Goal: Task Accomplishment & Management: Complete application form

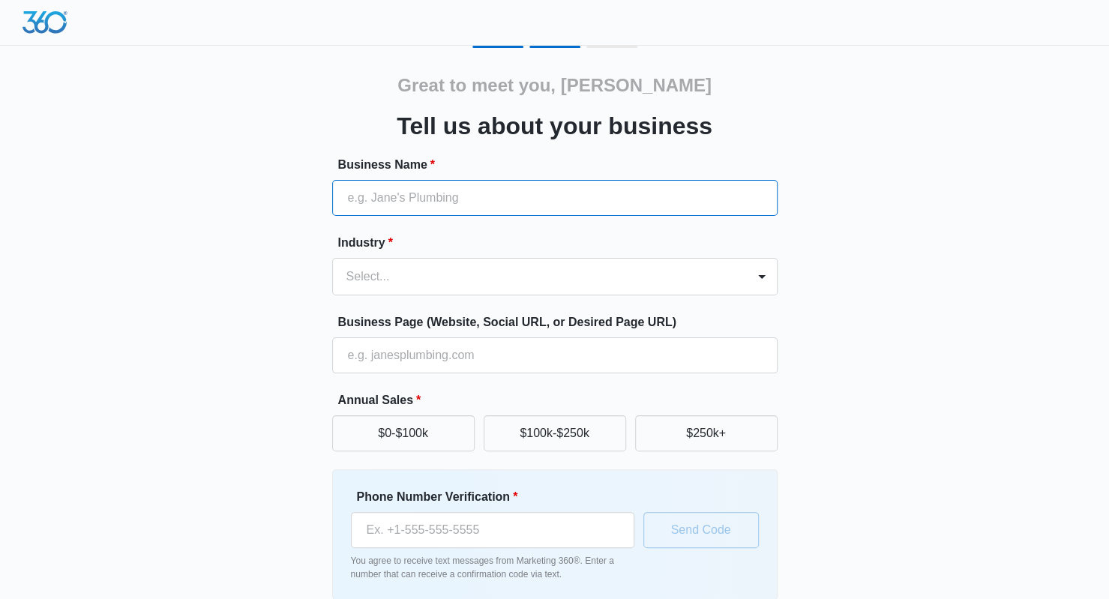
click at [396, 202] on input "Business Name *" at bounding box center [554, 198] width 445 height 36
type input "Home Away from Home youth Development and Reentry"
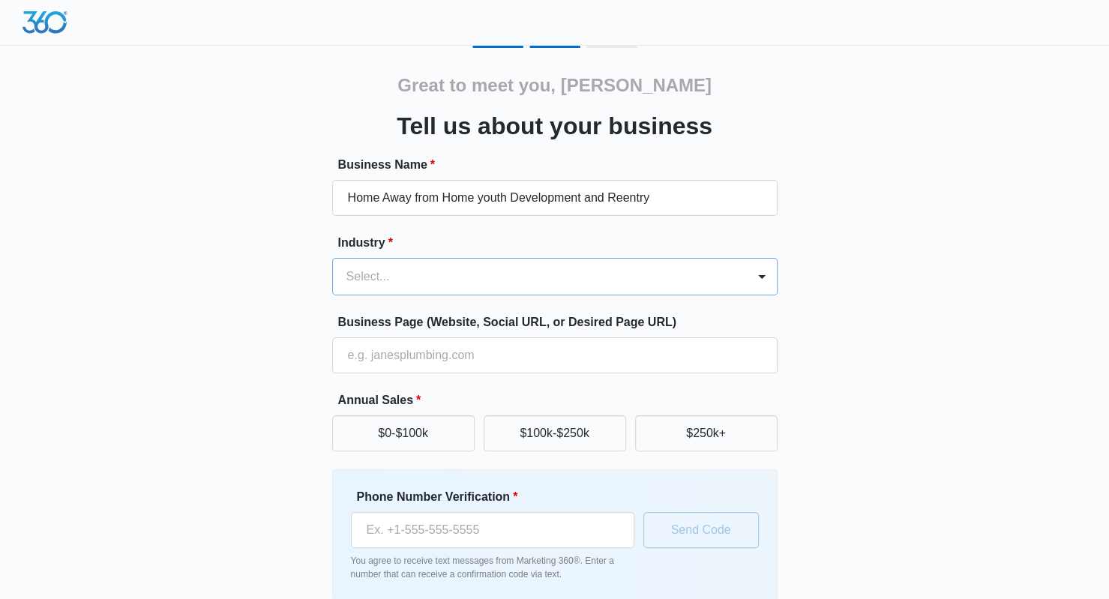
click at [384, 284] on div at bounding box center [536, 276] width 381 height 21
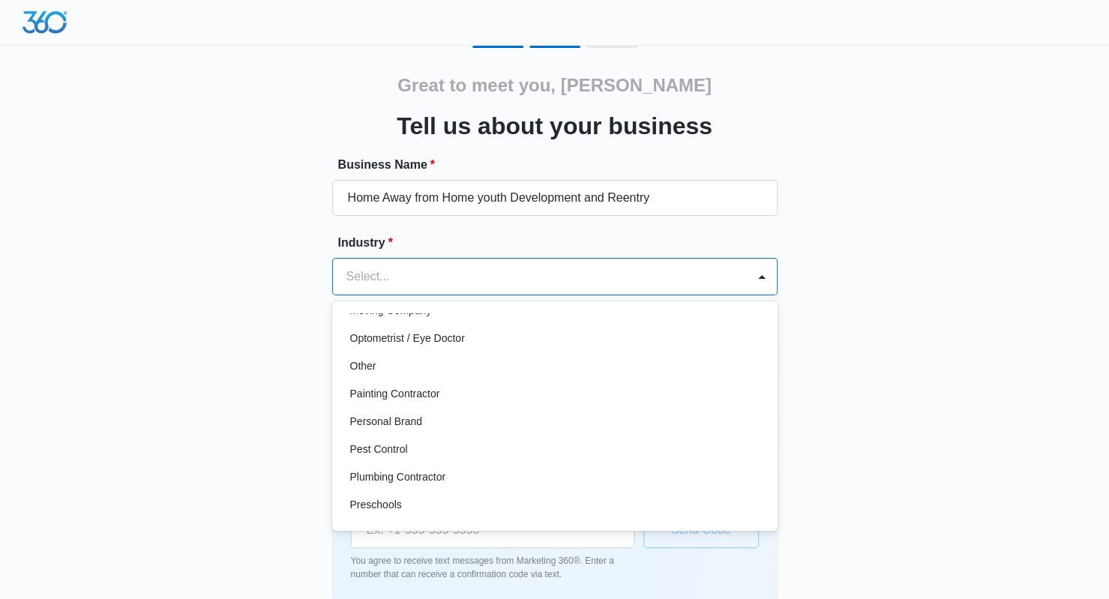
scroll to position [867, 0]
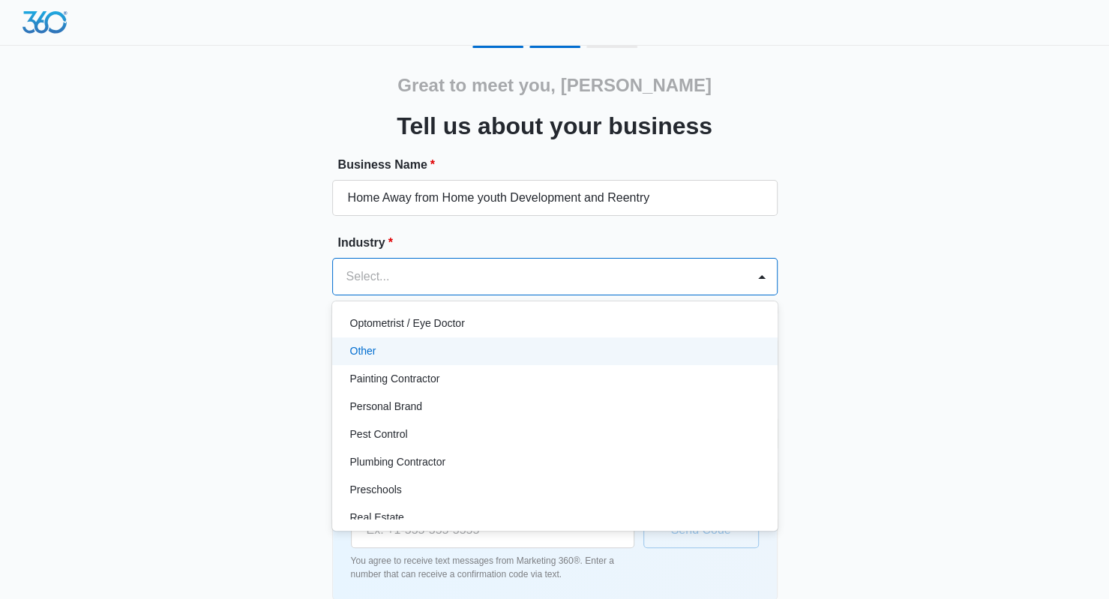
click at [354, 361] on div "Other" at bounding box center [554, 351] width 445 height 28
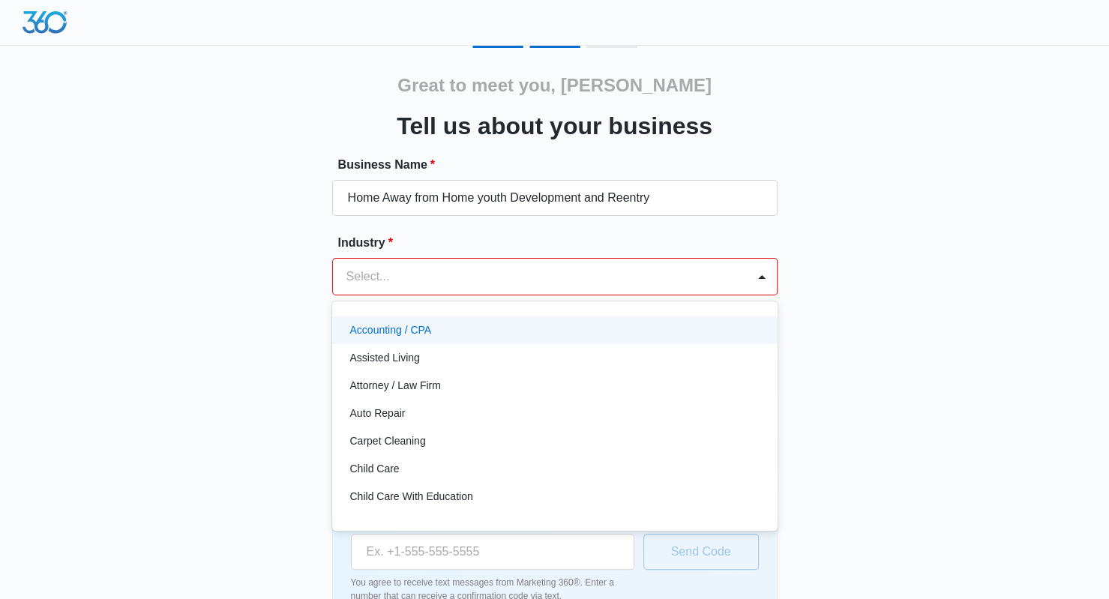
click at [701, 284] on div at bounding box center [536, 276] width 381 height 21
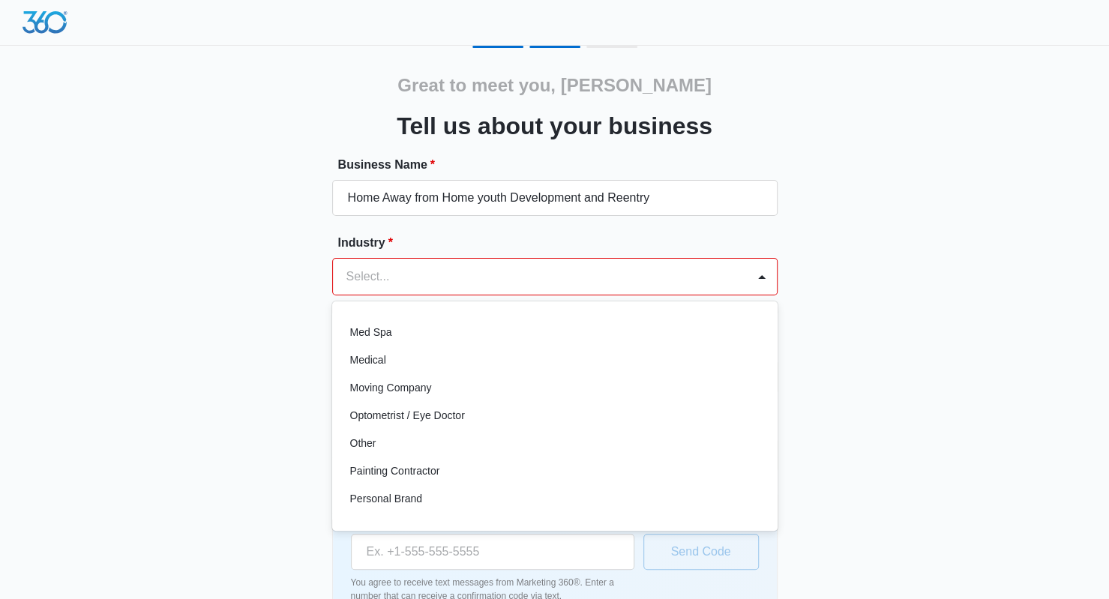
scroll to position [771, 0]
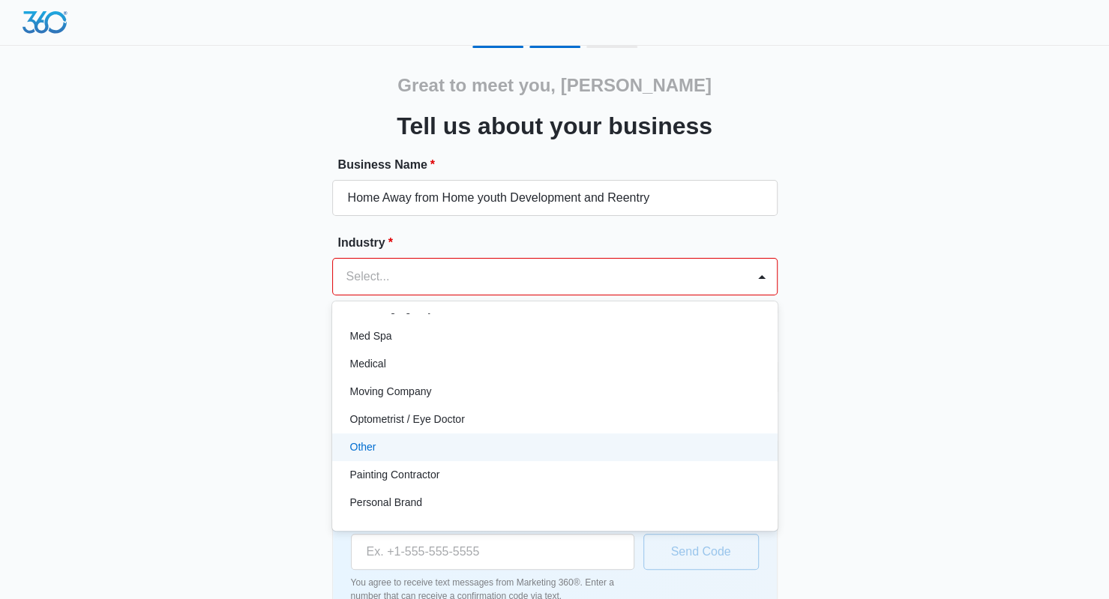
click at [364, 455] on div "Other" at bounding box center [554, 447] width 445 height 28
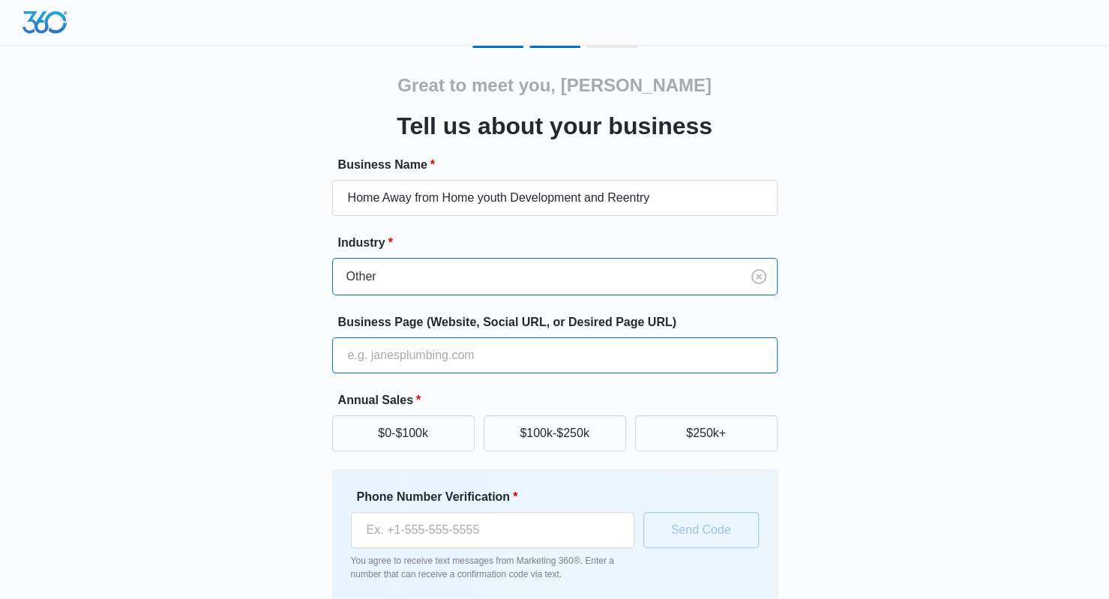
click at [423, 358] on input "Business Page (Website, Social URL, or Desired Page URL)" at bounding box center [554, 355] width 445 height 36
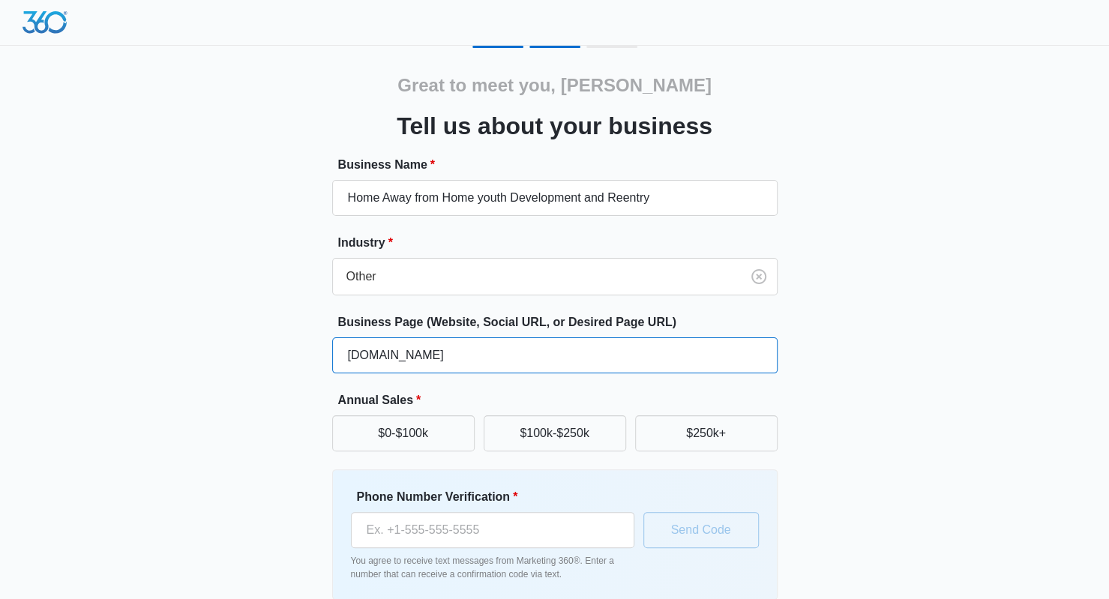
click at [636, 352] on input "[DOMAIN_NAME]" at bounding box center [554, 355] width 445 height 36
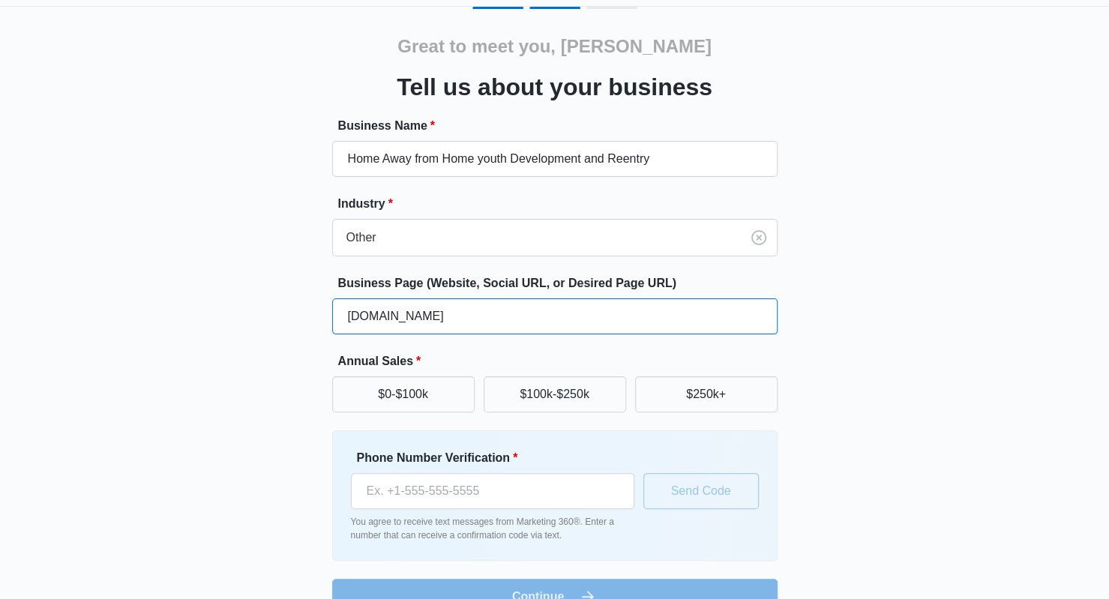
scroll to position [71, 0]
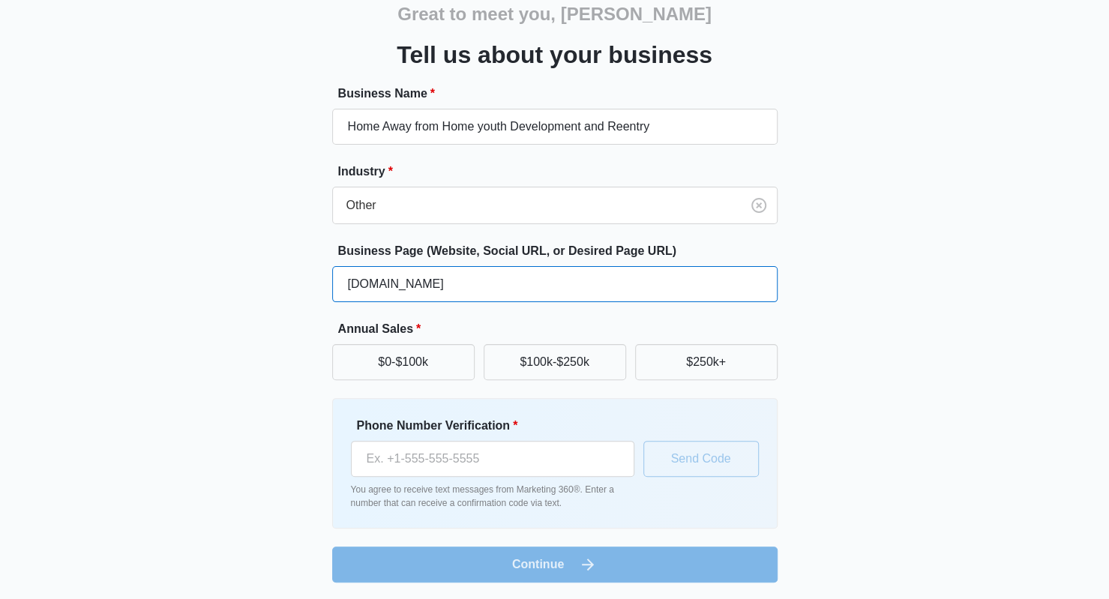
type input "[DOMAIN_NAME]"
click at [583, 562] on form "Business Name * Home Away from Home youth Development and Reentry Industry * Ot…" at bounding box center [554, 334] width 445 height 498
click at [529, 367] on button "$100k-$250k" at bounding box center [555, 362] width 142 height 36
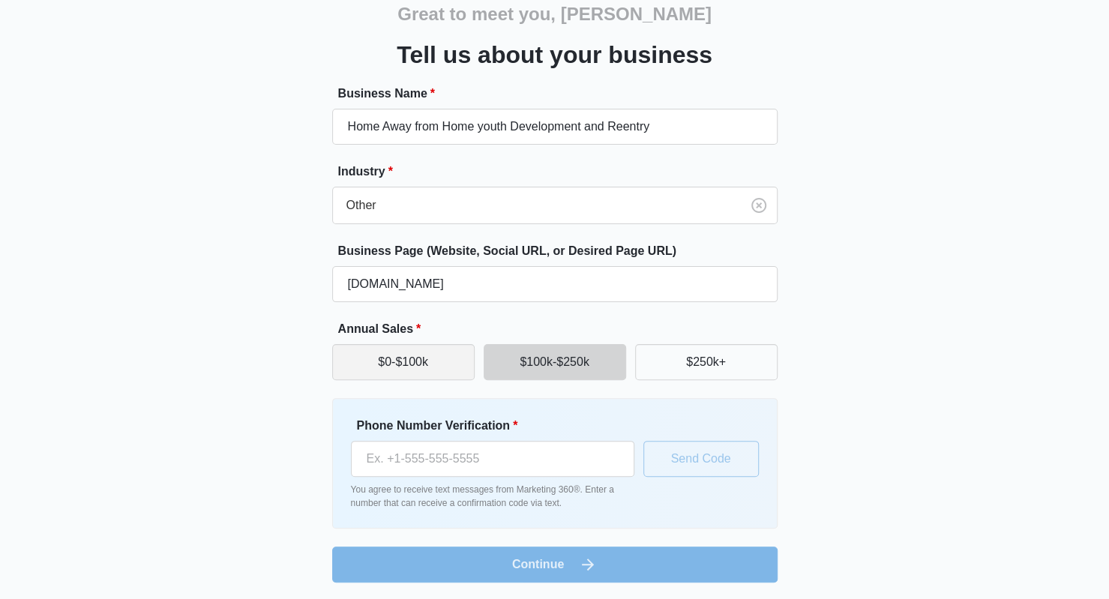
click at [415, 357] on button "$0-$100k" at bounding box center [403, 362] width 142 height 36
click at [538, 571] on form "Business Name * Home Away from Home youth Development and Reentry Industry * Ot…" at bounding box center [554, 334] width 445 height 498
click at [402, 367] on button "$0-$100k" at bounding box center [403, 362] width 142 height 36
click at [320, 371] on div "Great to meet you, [PERSON_NAME] Tell us about your business Business Name * Ho…" at bounding box center [555, 279] width 900 height 608
